Goal: Task Accomplishment & Management: Use online tool/utility

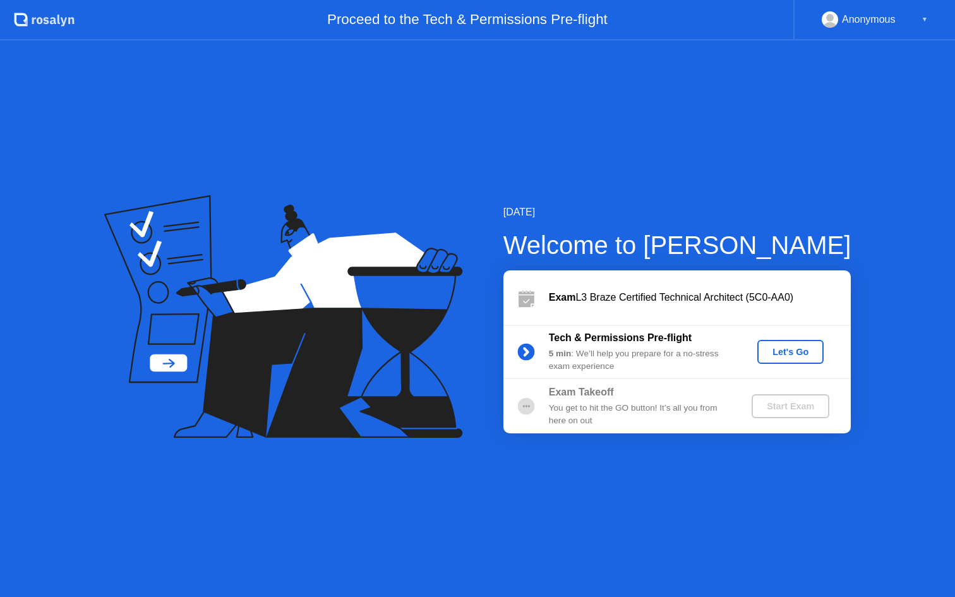
click at [779, 351] on div "Let's Go" at bounding box center [790, 352] width 56 height 10
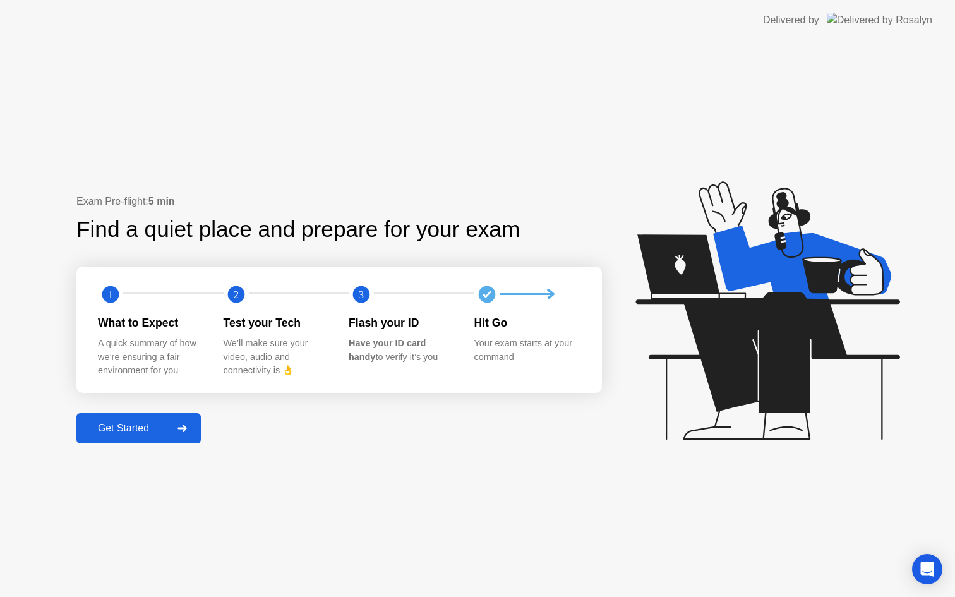
click at [192, 426] on div at bounding box center [182, 428] width 30 height 29
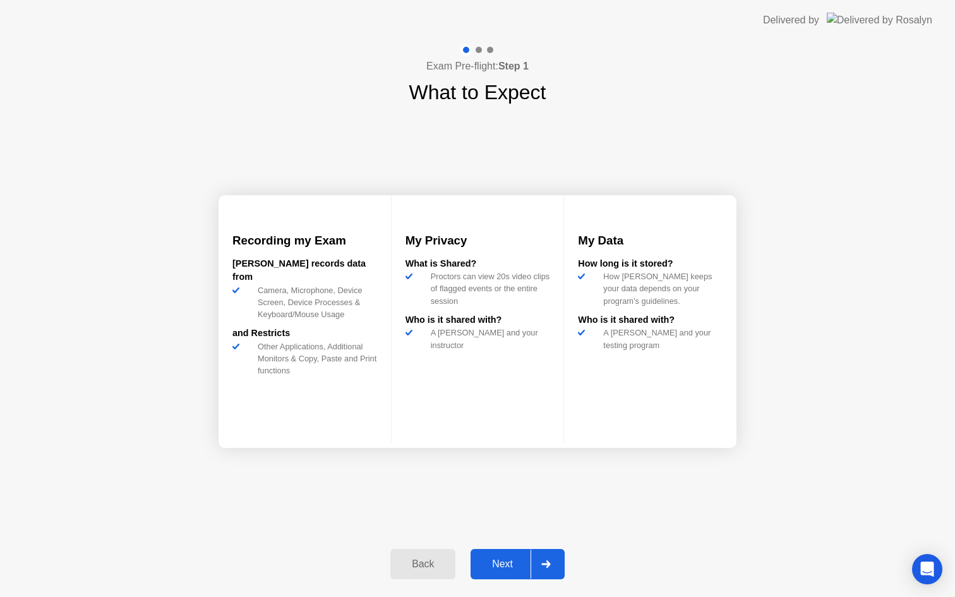
click at [546, 556] on div at bounding box center [546, 563] width 30 height 29
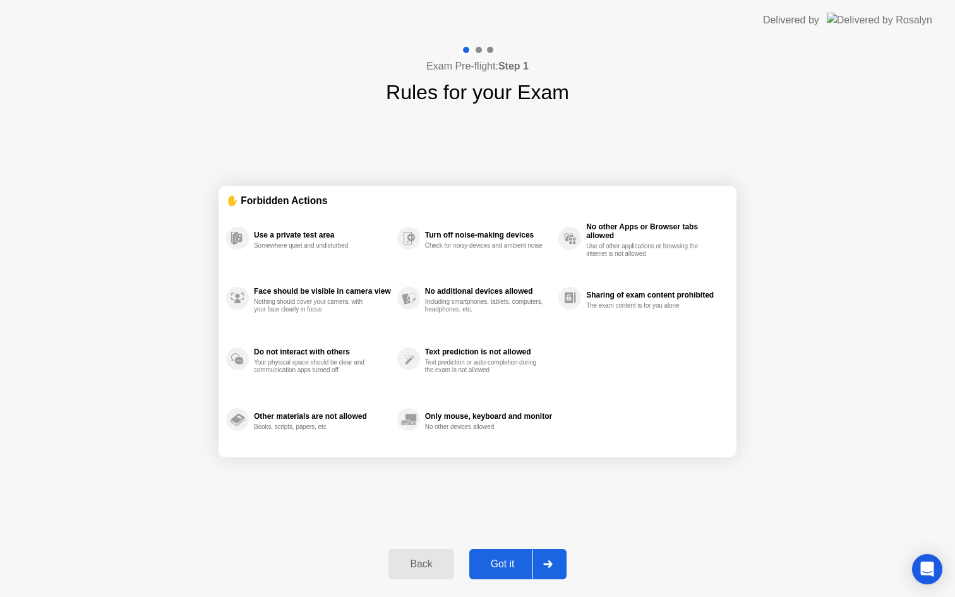
click at [546, 563] on icon at bounding box center [547, 564] width 9 height 8
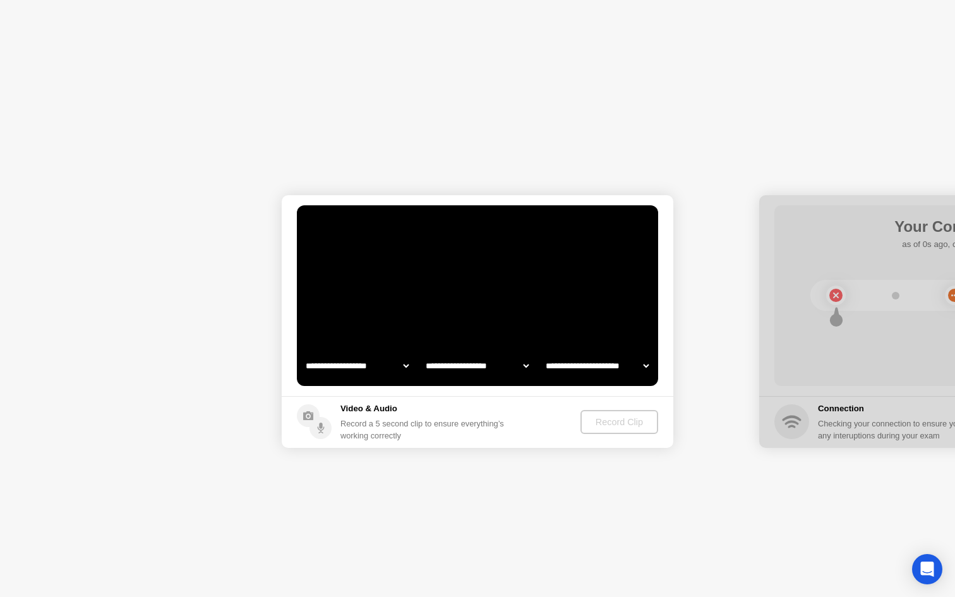
select select "**********"
select select "*******"
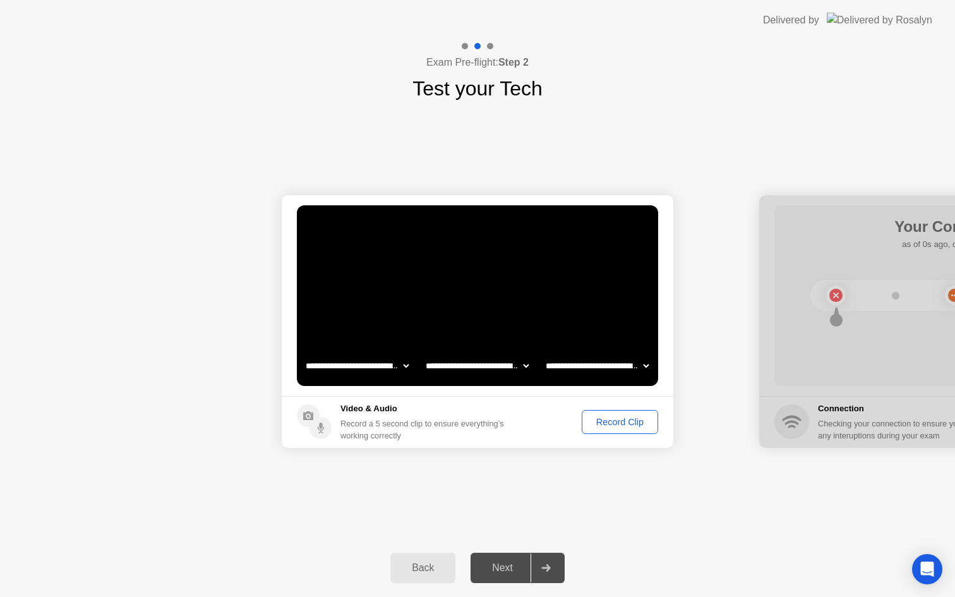
click at [640, 423] on div "Record Clip" at bounding box center [620, 422] width 68 height 10
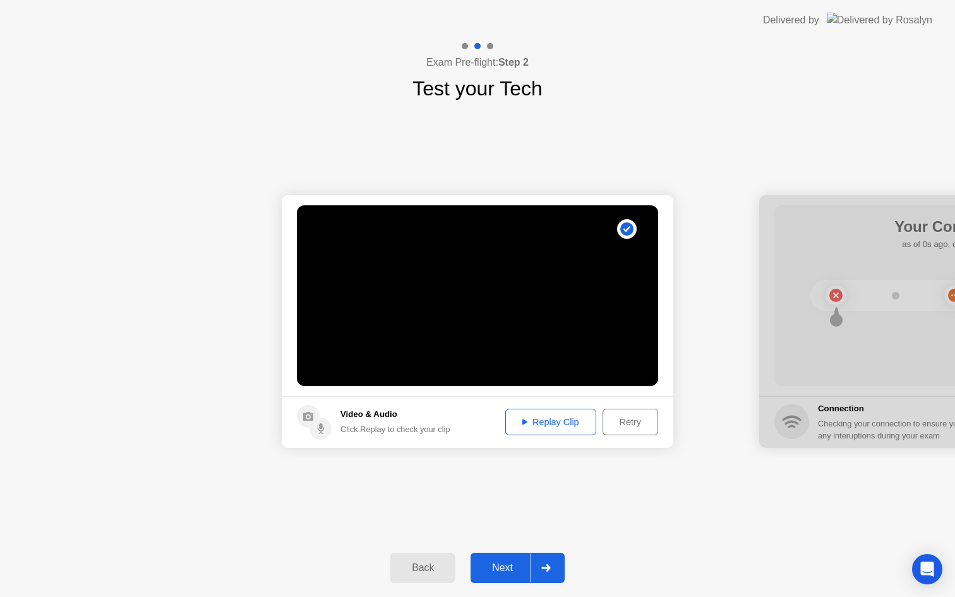
click at [556, 421] on div "Replay Clip" at bounding box center [551, 422] width 82 height 10
click at [540, 565] on div at bounding box center [546, 567] width 30 height 29
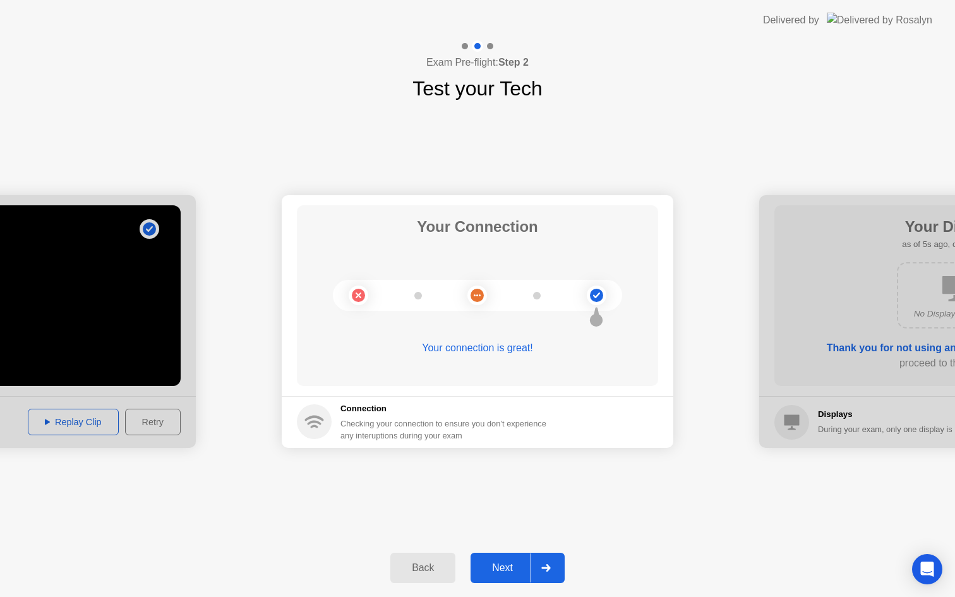
click at [546, 565] on icon at bounding box center [545, 568] width 9 height 8
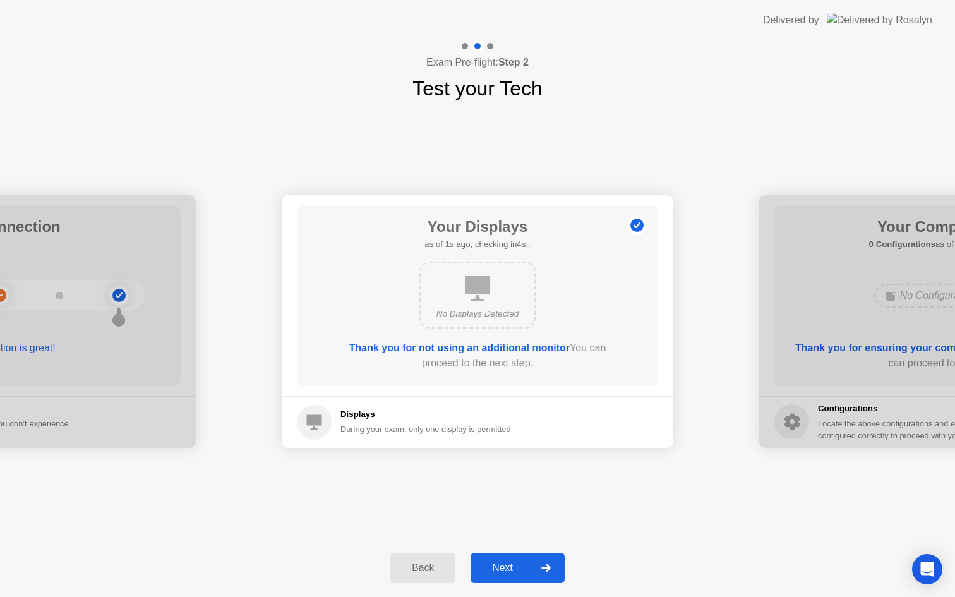
click at [546, 565] on icon at bounding box center [545, 568] width 9 height 8
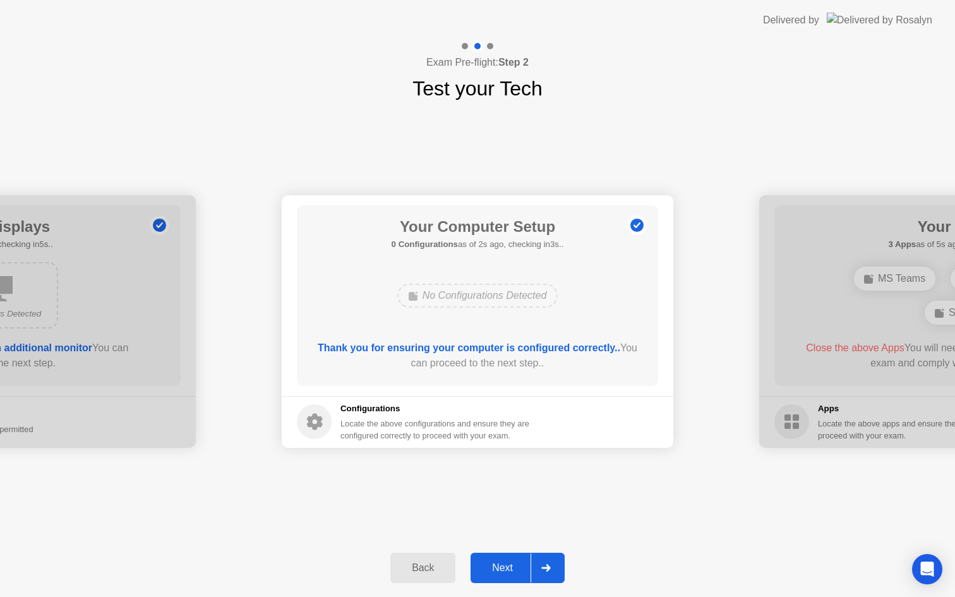
click at [546, 565] on icon at bounding box center [545, 568] width 9 height 8
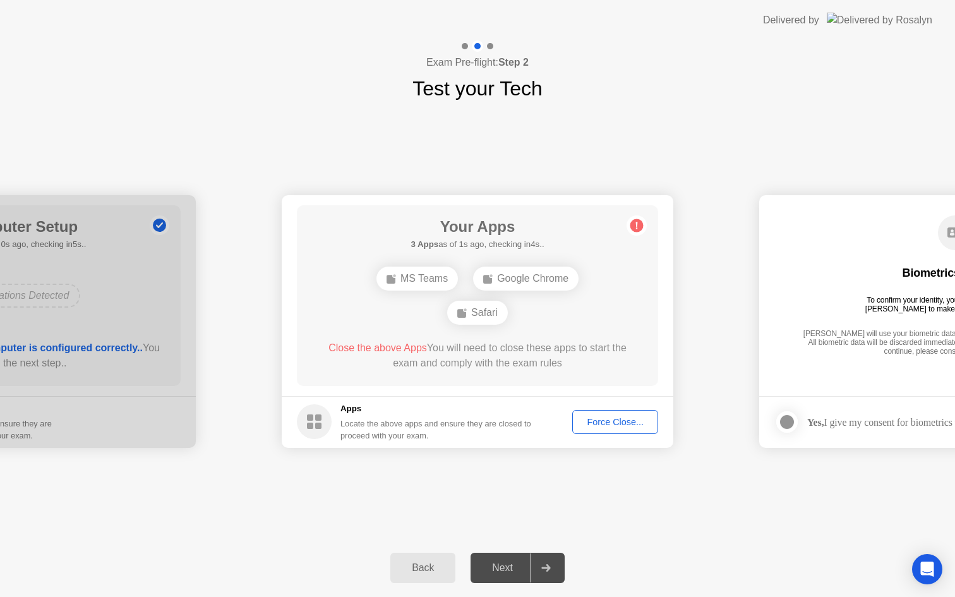
click at [630, 423] on div "Force Close..." at bounding box center [615, 422] width 77 height 10
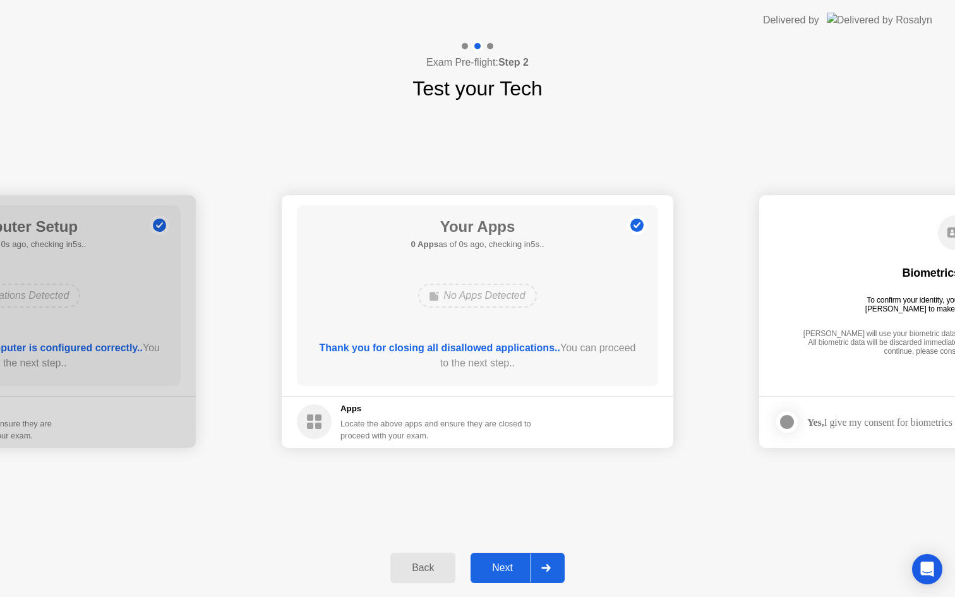
click at [546, 567] on icon at bounding box center [545, 568] width 9 height 8
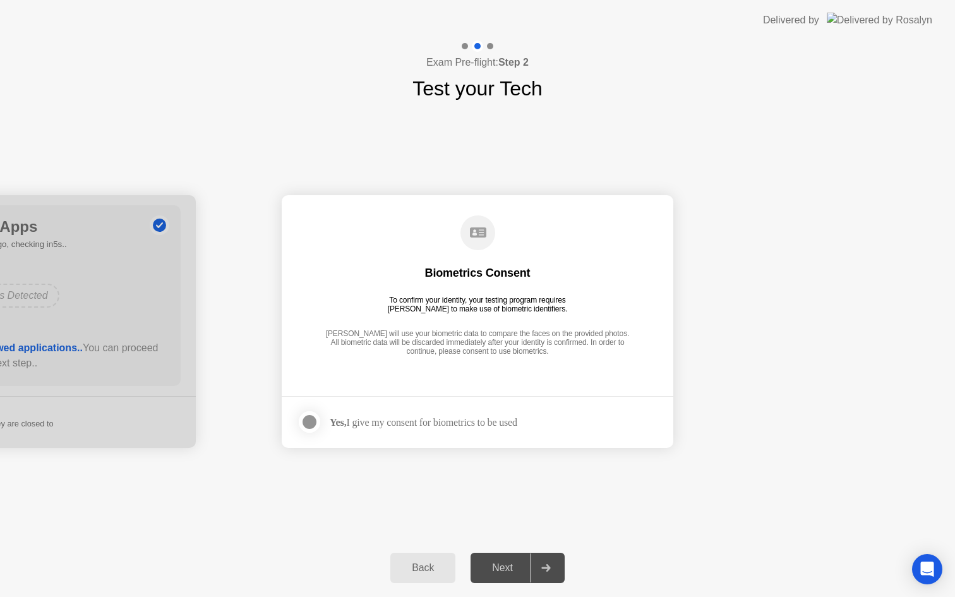
click at [418, 427] on div "Yes, I give my consent for biometrics to be used" at bounding box center [424, 422] width 188 height 12
click at [396, 416] on div "Yes, I give my consent for biometrics to be used" at bounding box center [424, 422] width 188 height 12
click at [309, 426] on div at bounding box center [309, 421] width 15 height 15
click at [548, 569] on icon at bounding box center [545, 568] width 9 height 8
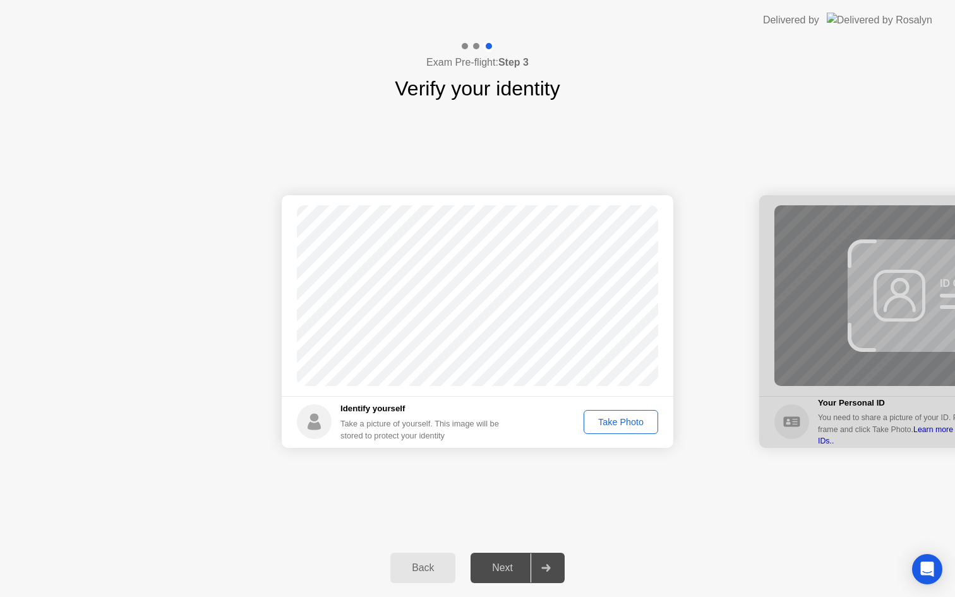
click at [631, 414] on button "Take Photo" at bounding box center [621, 422] width 75 height 24
click at [548, 564] on icon at bounding box center [545, 568] width 9 height 8
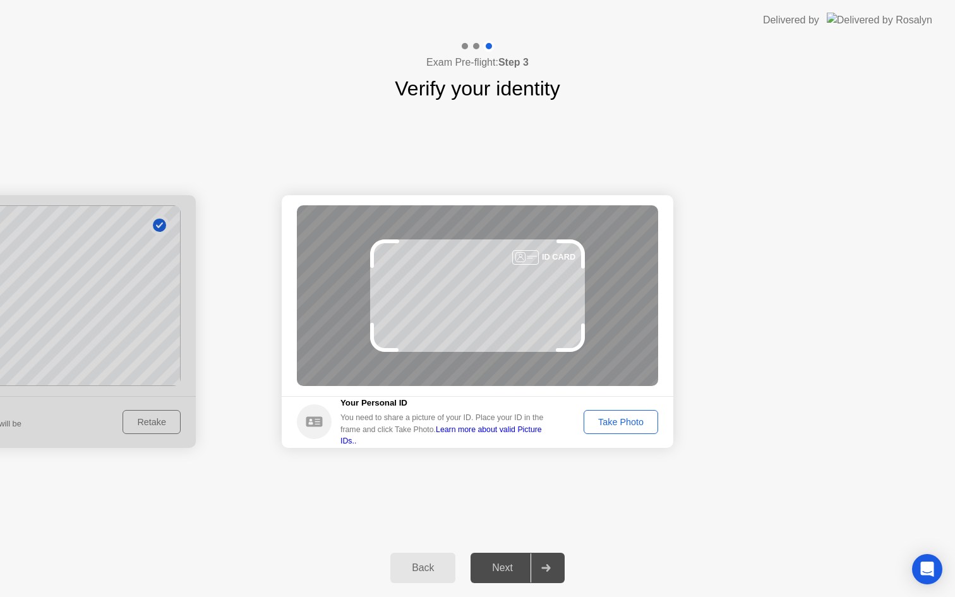
click at [635, 420] on div "Take Photo" at bounding box center [621, 422] width 66 height 10
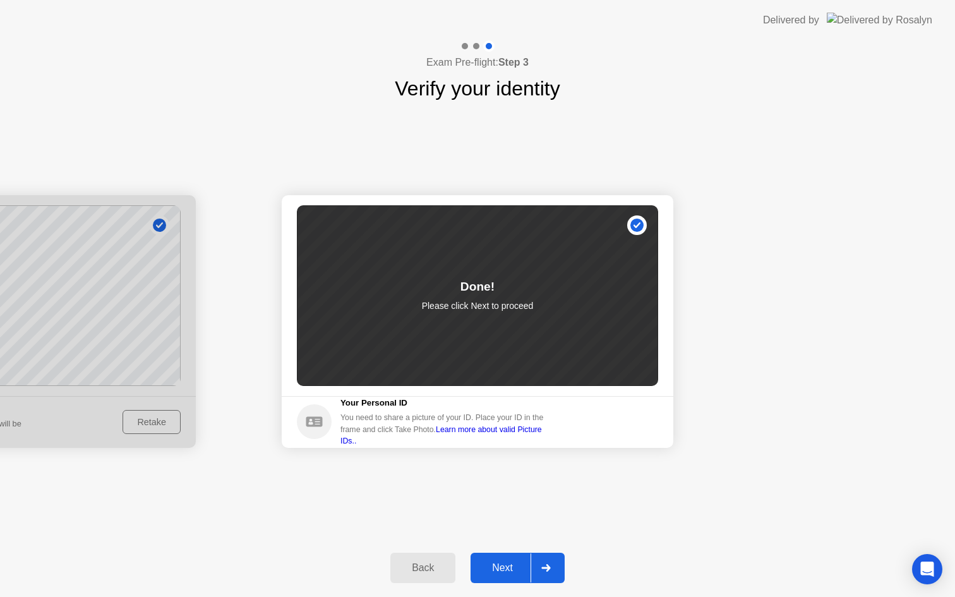
click at [544, 569] on icon at bounding box center [545, 568] width 9 height 8
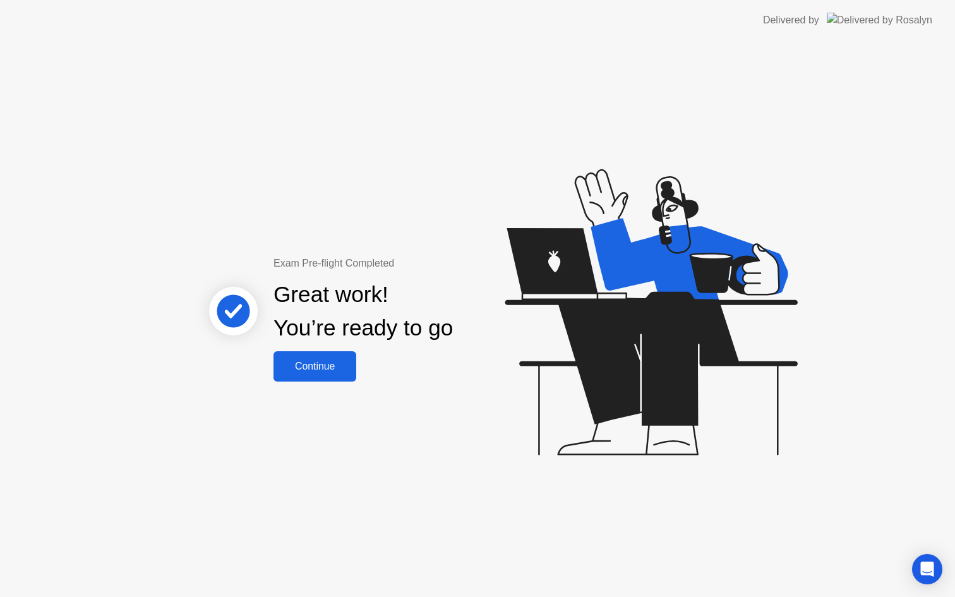
click at [324, 361] on div "Continue" at bounding box center [314, 366] width 75 height 11
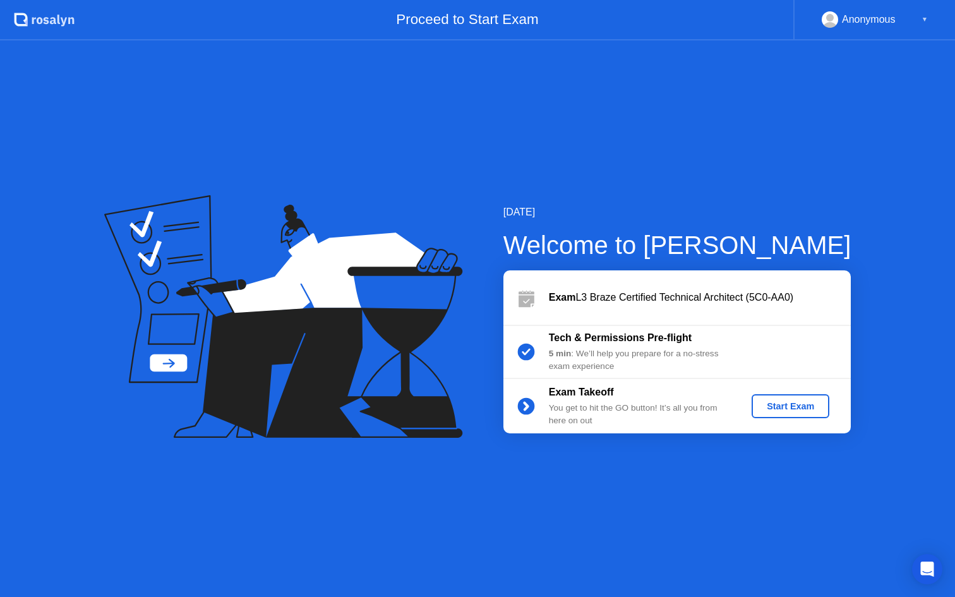
click at [777, 398] on button "Start Exam" at bounding box center [791, 406] width 78 height 24
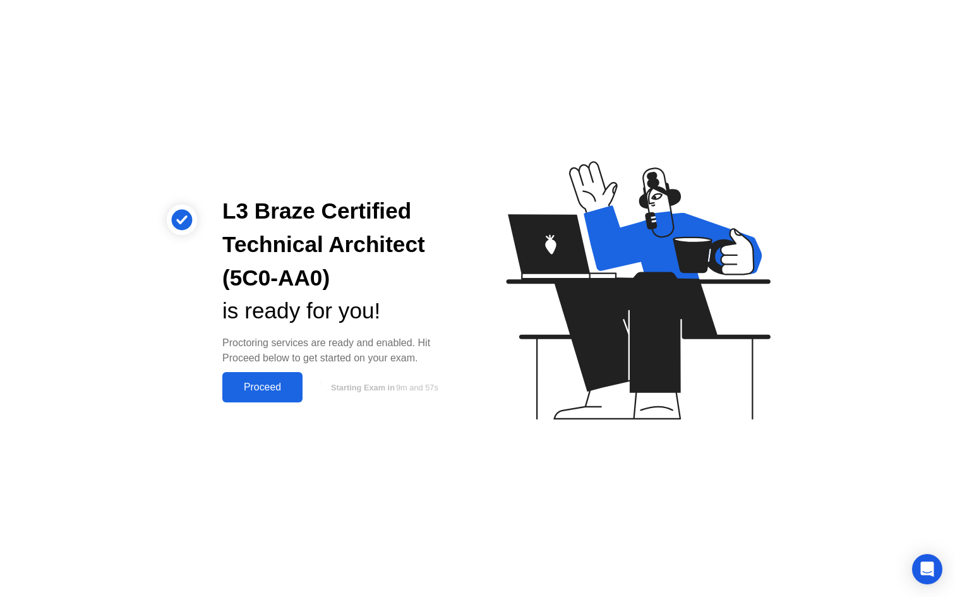
click at [277, 377] on button "Proceed" at bounding box center [262, 387] width 80 height 30
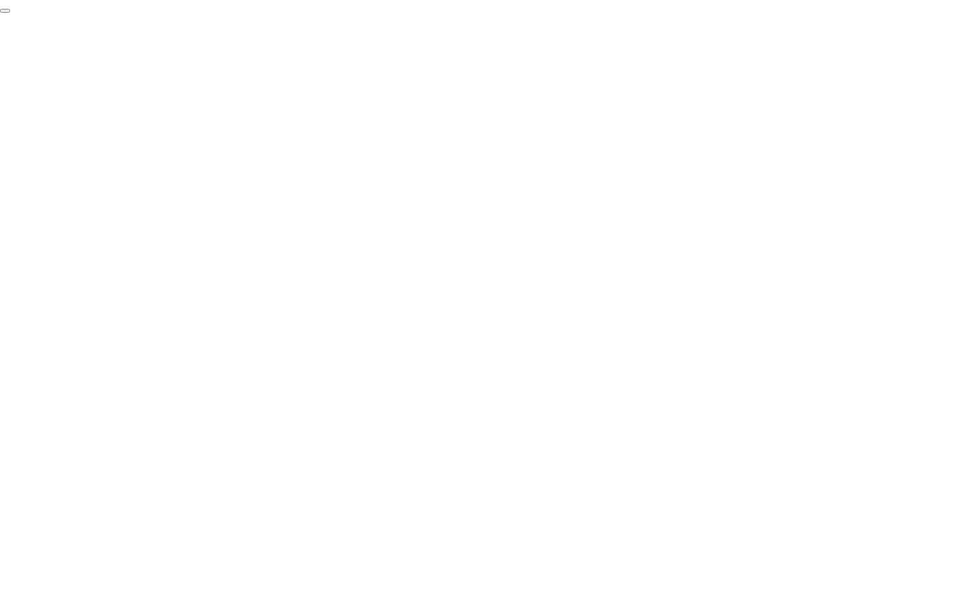
click div "End Proctoring Session"
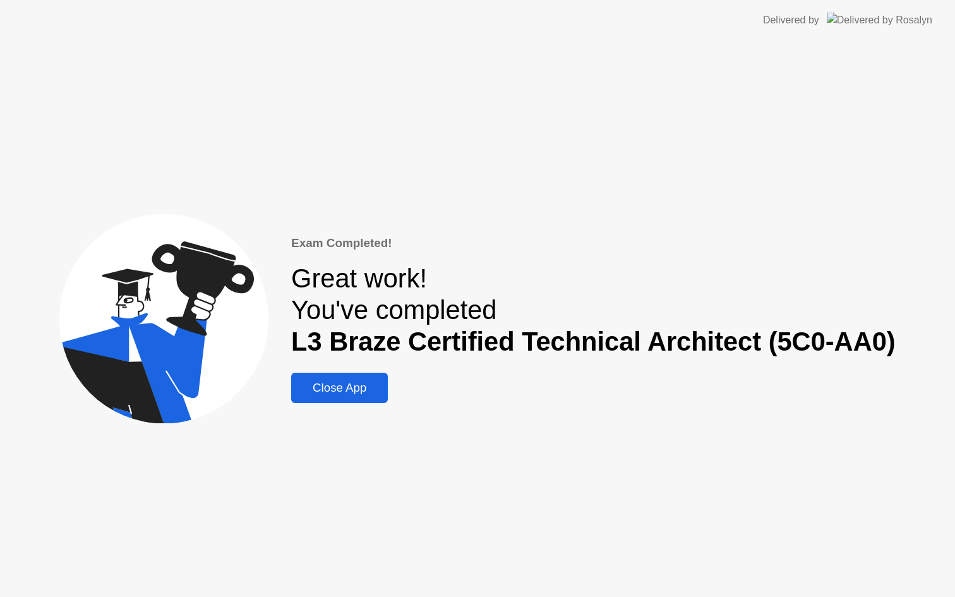
click at [352, 390] on div "Close App" at bounding box center [339, 388] width 89 height 14
